Goal: Task Accomplishment & Management: Use online tool/utility

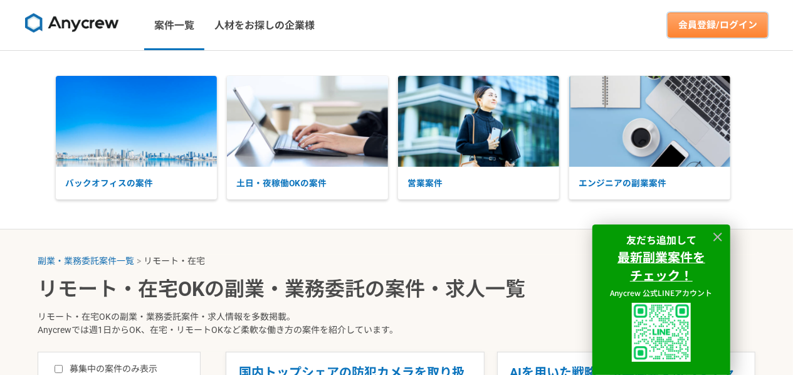
click at [690, 26] on link "会員登録/ログイン" at bounding box center [717, 25] width 100 height 25
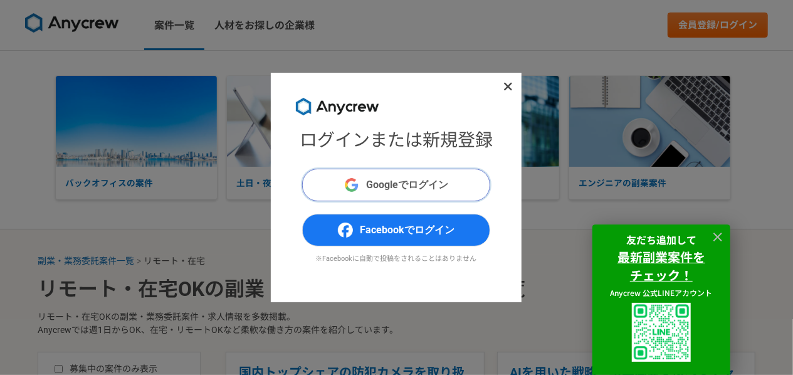
click at [407, 191] on span "Googleでログイン" at bounding box center [408, 184] width 82 height 15
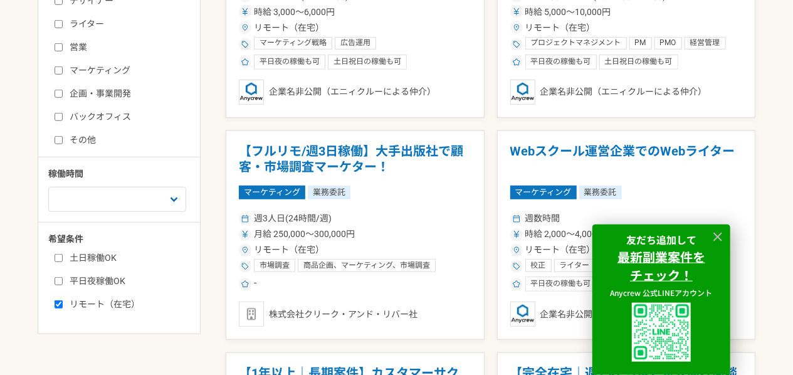
scroll to position [451, 0]
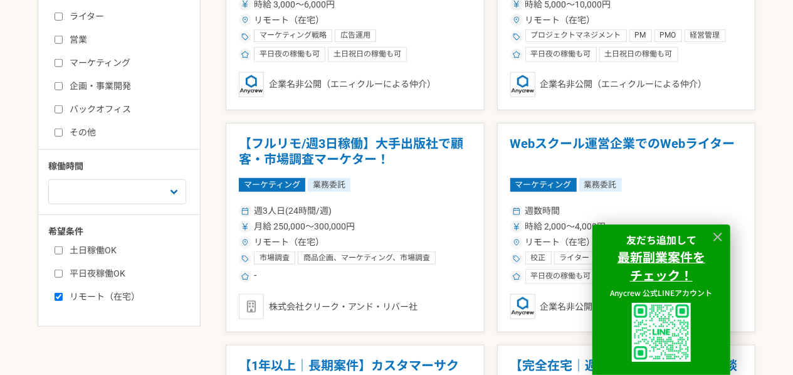
click at [65, 108] on label "バックオフィス" at bounding box center [127, 109] width 144 height 13
click at [63, 108] on input "バックオフィス" at bounding box center [59, 109] width 8 height 8
checkbox input "true"
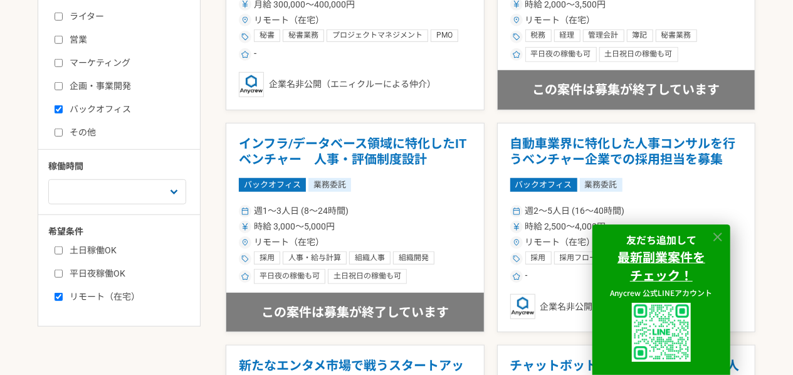
click at [716, 236] on icon at bounding box center [718, 237] width 14 height 14
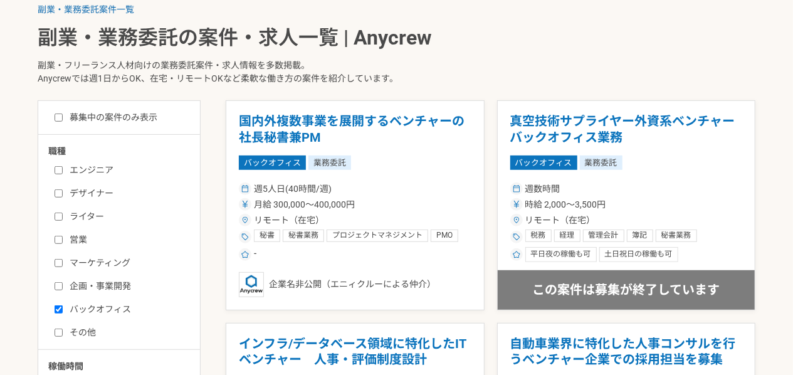
scroll to position [271, 0]
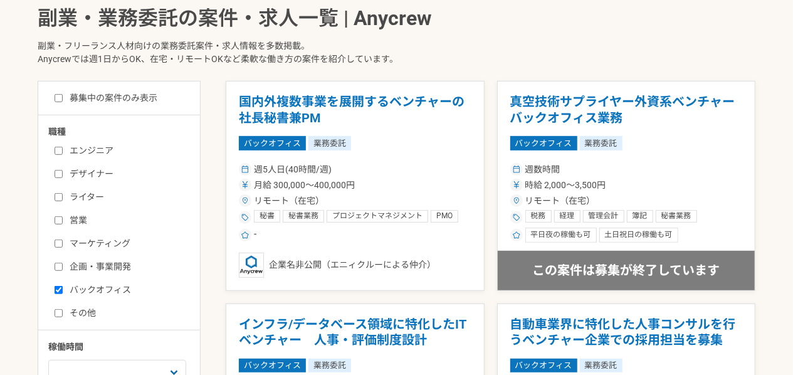
click at [60, 101] on input "募集中の案件のみ表示" at bounding box center [59, 98] width 8 height 8
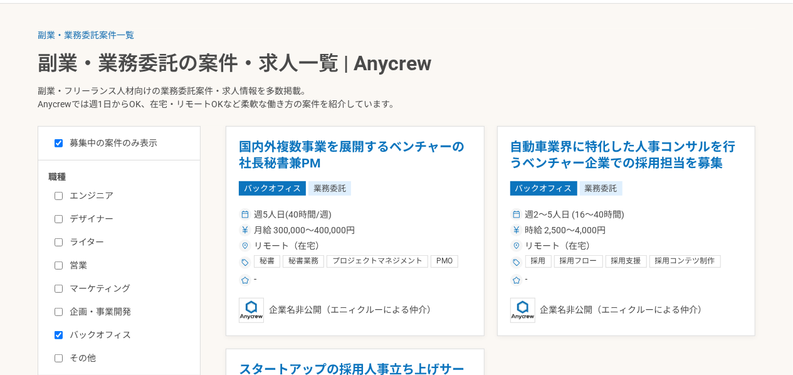
scroll to position [271, 0]
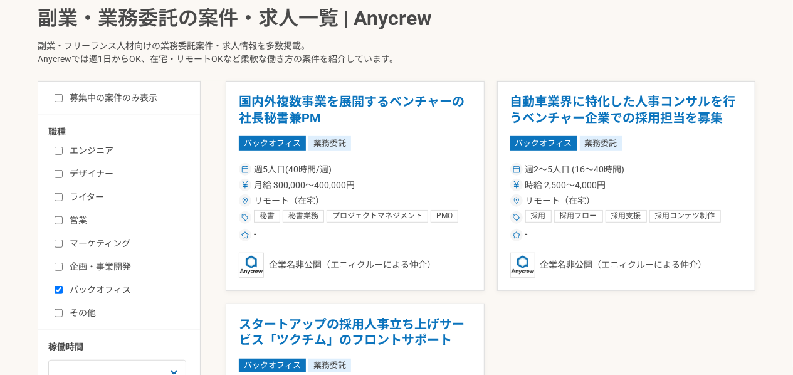
checkbox input "false"
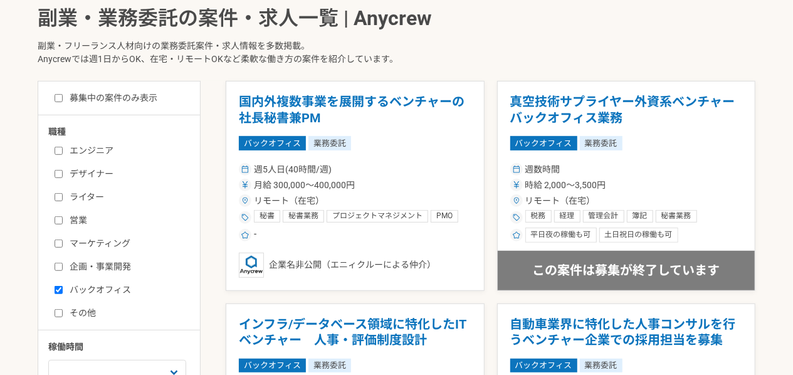
scroll to position [451, 0]
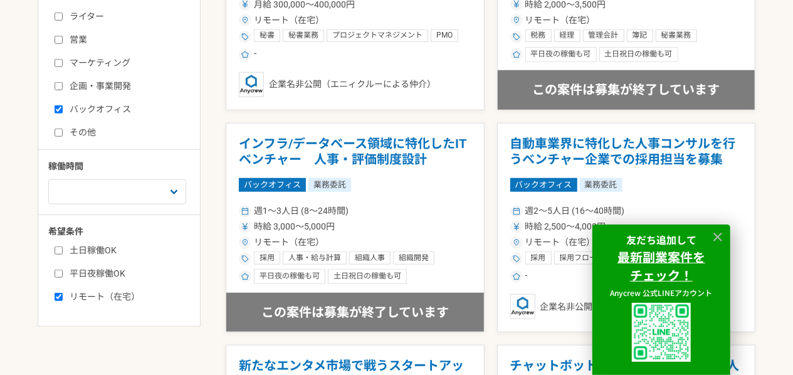
click at [61, 294] on input "リモート（在宅）" at bounding box center [59, 297] width 8 height 8
checkbox input "false"
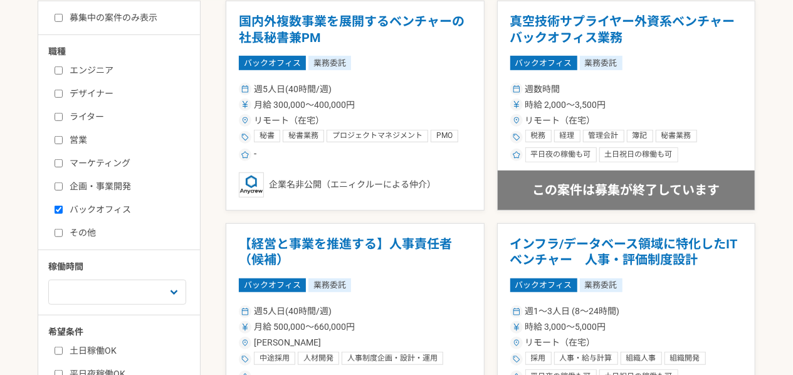
scroll to position [359, 0]
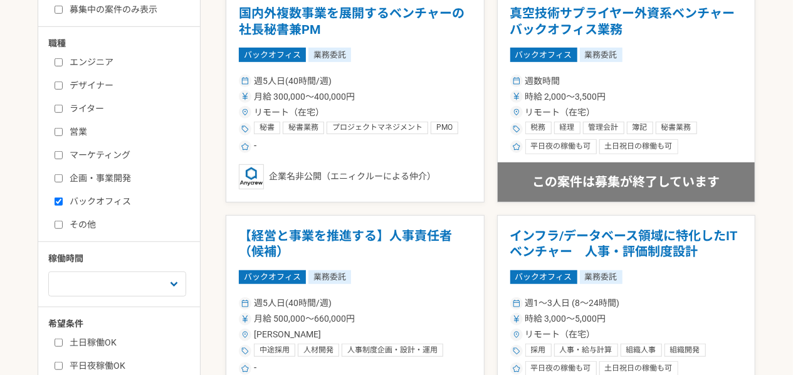
click at [63, 8] on input "募集中の案件のみ表示" at bounding box center [59, 10] width 8 height 8
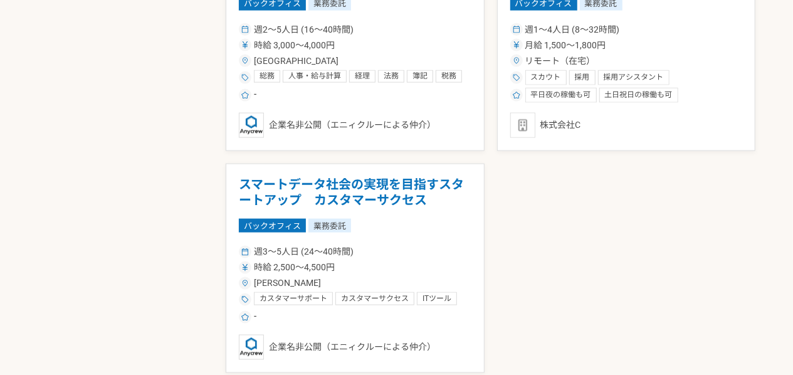
scroll to position [359, 0]
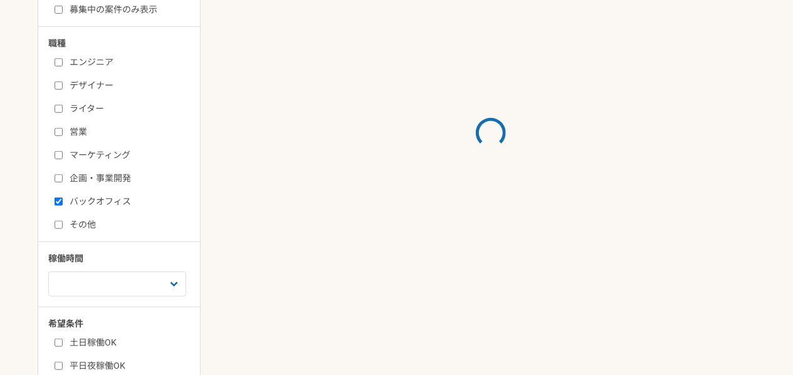
checkbox input "false"
checkbox input "true"
